Goal: Transaction & Acquisition: Book appointment/travel/reservation

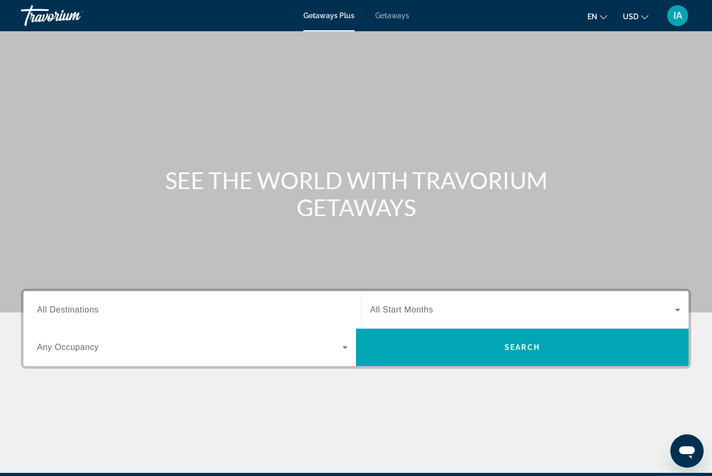
click at [555, 297] on div "Search widget" at bounding box center [525, 309] width 310 height 29
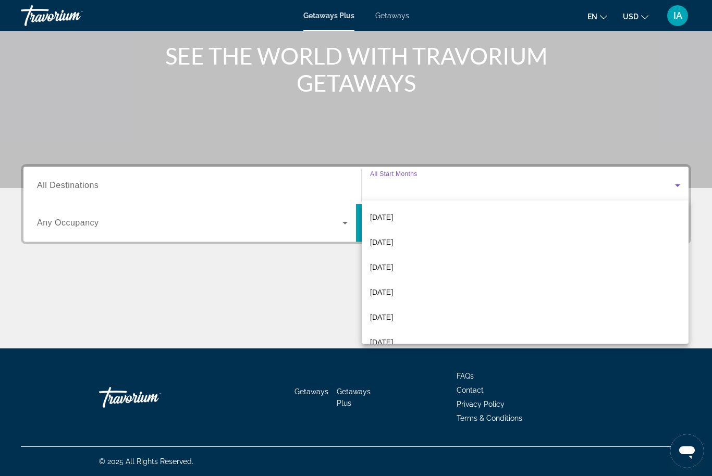
scroll to position [49, 0]
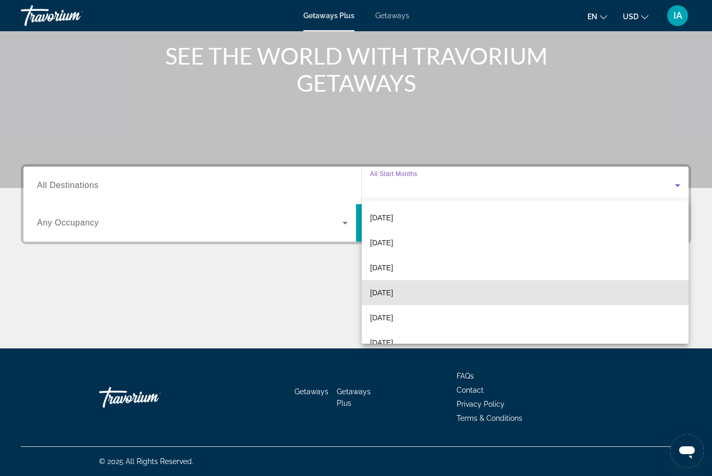
click at [393, 291] on span "[DATE]" at bounding box center [381, 292] width 23 height 13
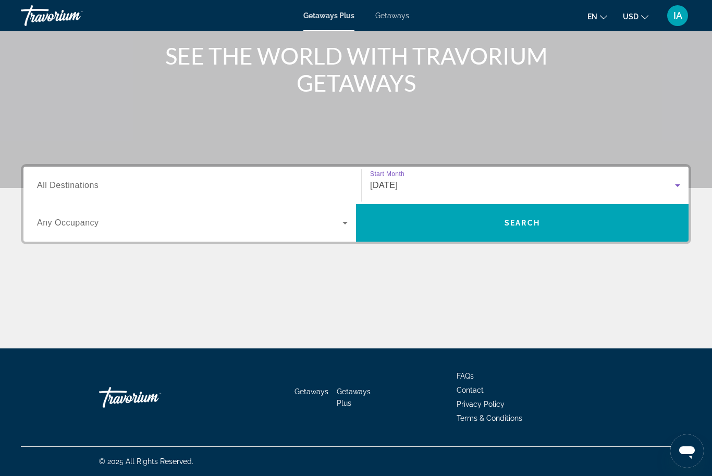
click at [563, 219] on span "Search" at bounding box center [522, 222] width 332 height 25
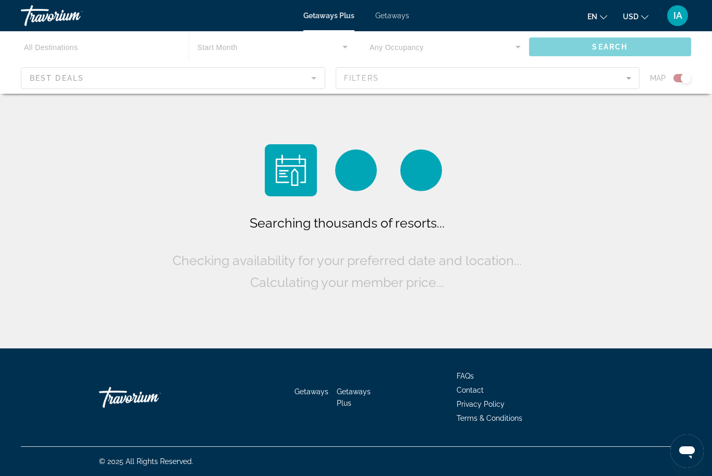
scroll to position [34, 0]
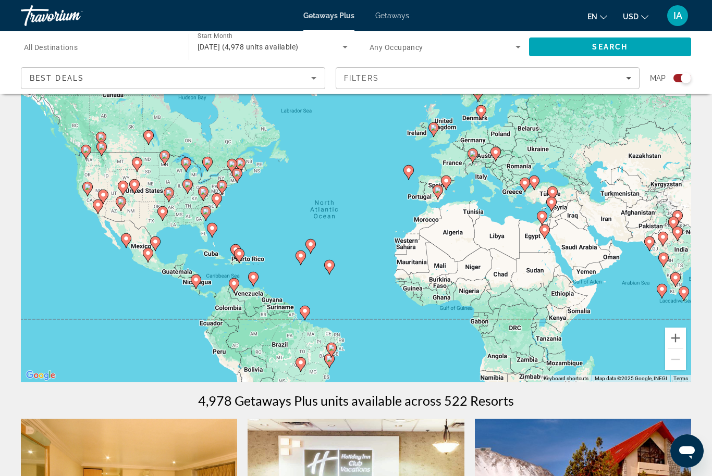
click at [630, 79] on icon "Filters" at bounding box center [628, 78] width 5 height 5
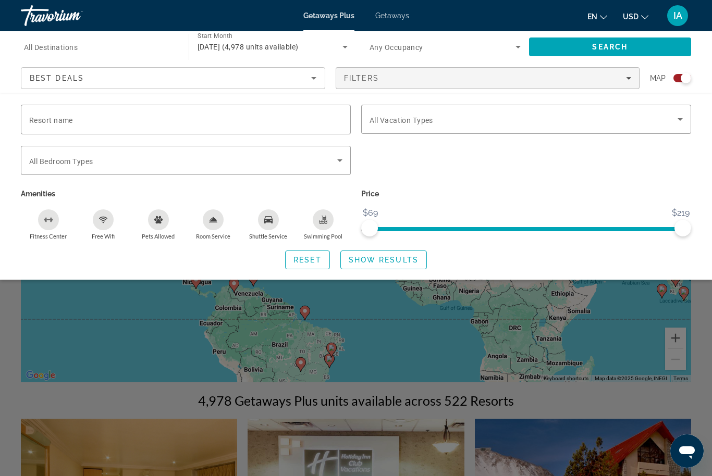
click at [427, 303] on div "Search widget" at bounding box center [356, 316] width 712 height 320
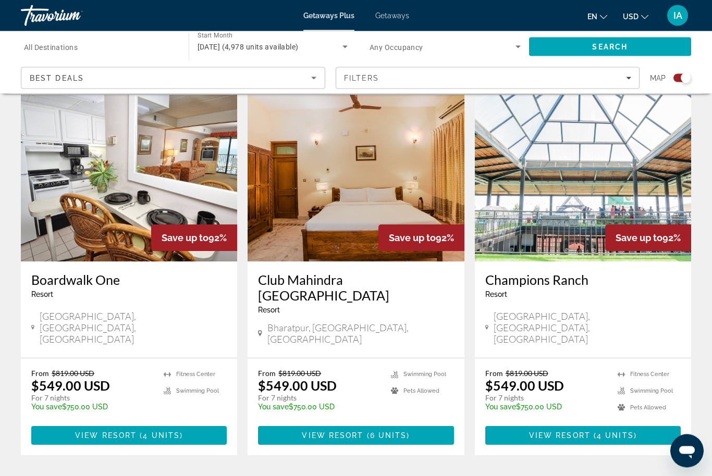
scroll to position [1577, 0]
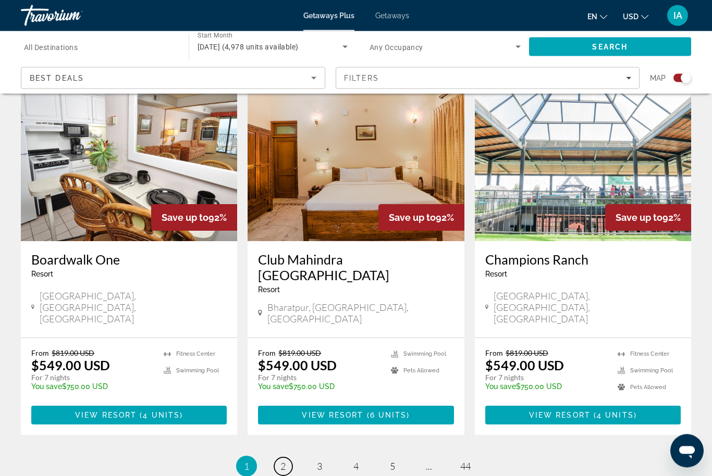
click at [285, 461] on span "2" at bounding box center [282, 466] width 5 height 11
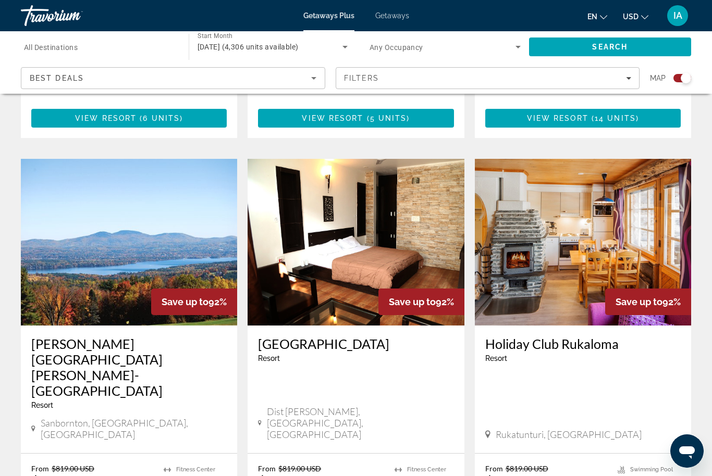
scroll to position [1561, 0]
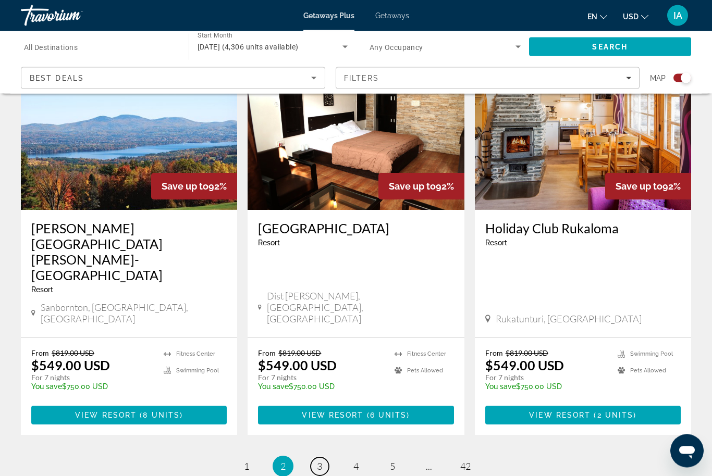
click at [325, 458] on link "page 3" at bounding box center [319, 467] width 18 height 18
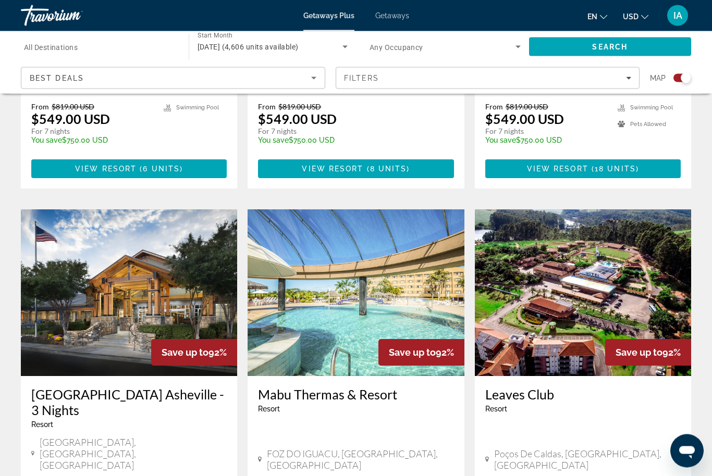
scroll to position [1415, 0]
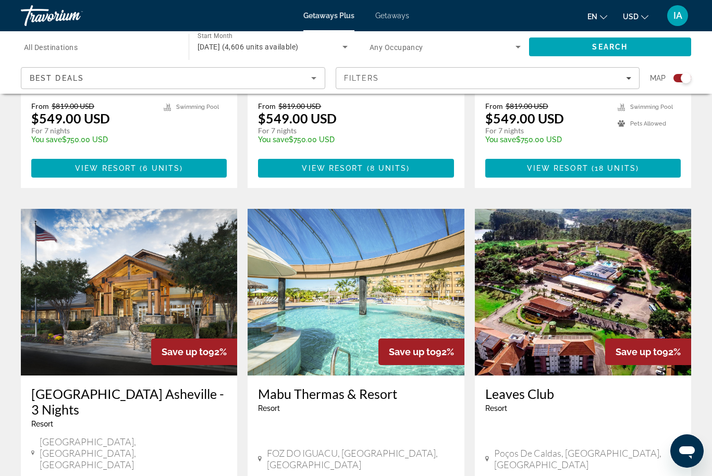
click at [407, 273] on img "Main content" at bounding box center [355, 292] width 216 height 167
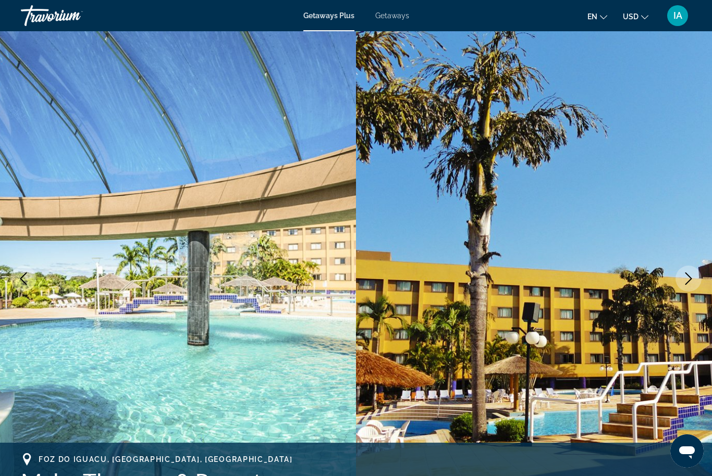
click at [311, 397] on img "Main content" at bounding box center [178, 278] width 356 height 495
click at [403, 17] on span "Getaways" at bounding box center [392, 15] width 34 height 8
